Goal: Information Seeking & Learning: Check status

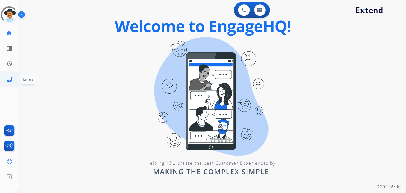
click at [10, 79] on mat-icon "inbox" at bounding box center [9, 79] width 6 height 6
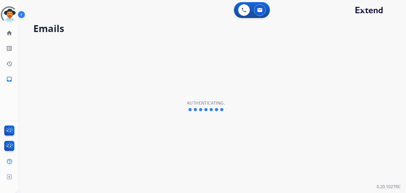
select select "**********"
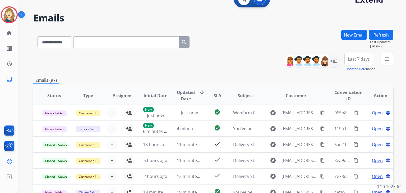
scroll to position [7, 0]
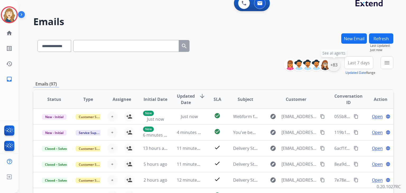
click at [332, 68] on div "+83" at bounding box center [334, 64] width 13 height 13
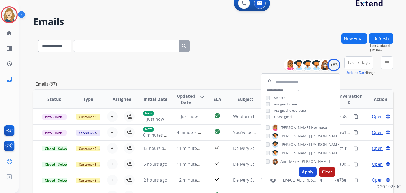
click at [307, 173] on button "Apply" at bounding box center [308, 172] width 18 height 10
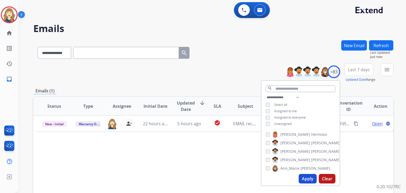
click at [178, 160] on div "Status Type Assignee Initial Date Updated Date arrow_downward SLA Subject Custo…" at bounding box center [213, 184] width 360 height 177
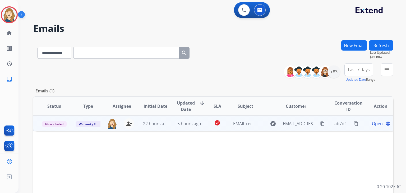
click at [375, 124] on span "Open" at bounding box center [377, 123] width 11 height 6
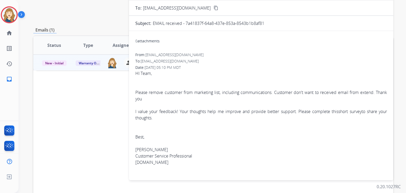
scroll to position [63, 0]
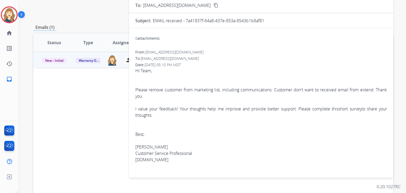
drag, startPoint x: 185, startPoint y: 20, endPoint x: 265, endPoint y: 23, distance: 79.9
click at [265, 23] on div "EMAIL received - 7a41837f-64a8-437e-853a-8543b1b8af81" at bounding box center [270, 20] width 234 height 6
copy p "7a41837f-64a8-437e-853a-8543b1b8af81"
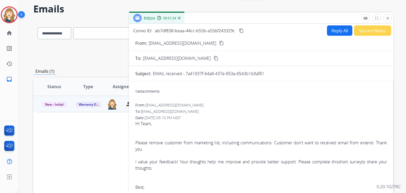
scroll to position [0, 0]
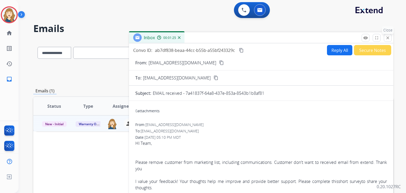
click at [390, 40] on mat-icon "close" at bounding box center [387, 37] width 5 height 5
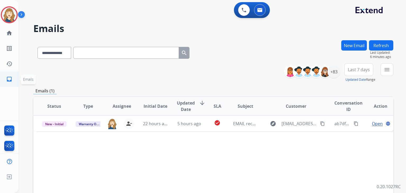
click at [8, 80] on mat-icon "inbox" at bounding box center [9, 79] width 6 height 6
click at [10, 80] on mat-icon "inbox" at bounding box center [9, 79] width 6 height 6
click at [333, 72] on div "+83" at bounding box center [334, 71] width 13 height 13
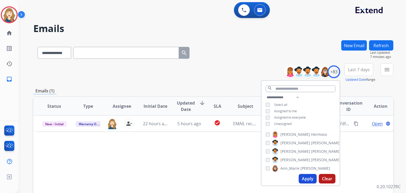
click at [312, 180] on button "Apply" at bounding box center [308, 179] width 18 height 10
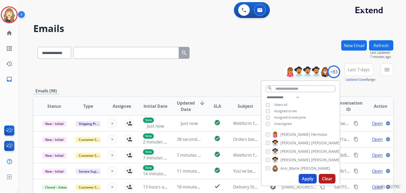
click at [229, 75] on div "**********" at bounding box center [213, 72] width 360 height 19
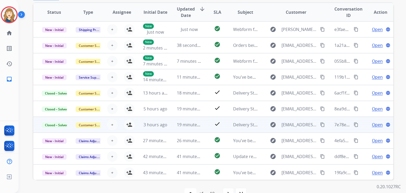
scroll to position [108, 0]
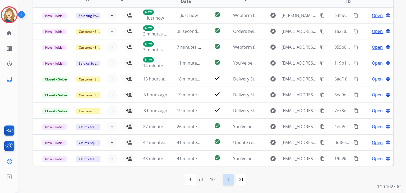
click at [231, 180] on mat-icon "navigate_next" at bounding box center [228, 179] width 6 height 6
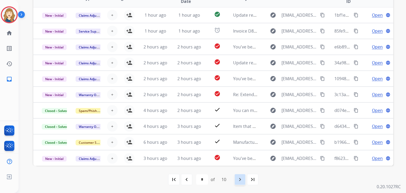
click at [241, 179] on mat-icon "navigate_next" at bounding box center [240, 179] width 6 height 6
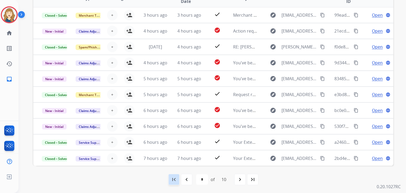
click at [176, 181] on mat-icon "first_page" at bounding box center [174, 179] width 6 height 6
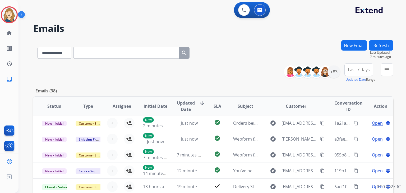
scroll to position [0, 0]
click at [385, 69] on mat-icon "menu" at bounding box center [387, 69] width 6 height 6
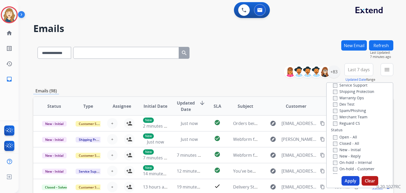
scroll to position [35, 0]
click at [348, 181] on button "Apply" at bounding box center [351, 181] width 18 height 10
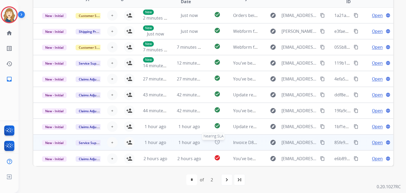
scroll to position [133, 0]
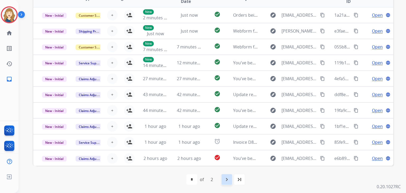
click at [223, 181] on div "navigate_next" at bounding box center [227, 179] width 12 height 12
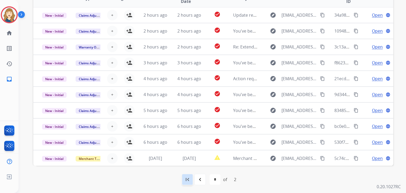
click at [185, 179] on mat-icon "first_page" at bounding box center [187, 179] width 6 height 6
select select "*"
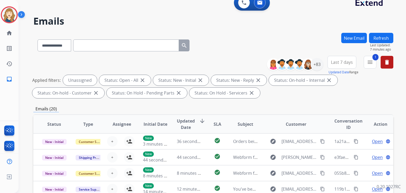
scroll to position [6, 0]
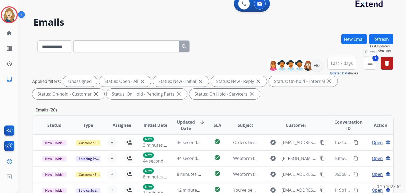
click at [368, 66] on mat-icon "menu" at bounding box center [370, 63] width 6 height 6
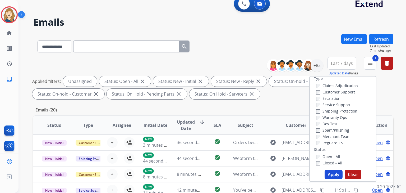
scroll to position [0, 0]
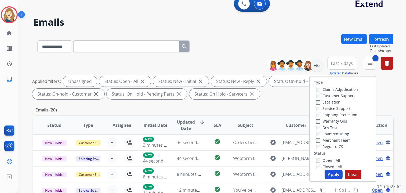
click at [330, 173] on button "Apply" at bounding box center [334, 174] width 18 height 10
